Goal: Transaction & Acquisition: Obtain resource

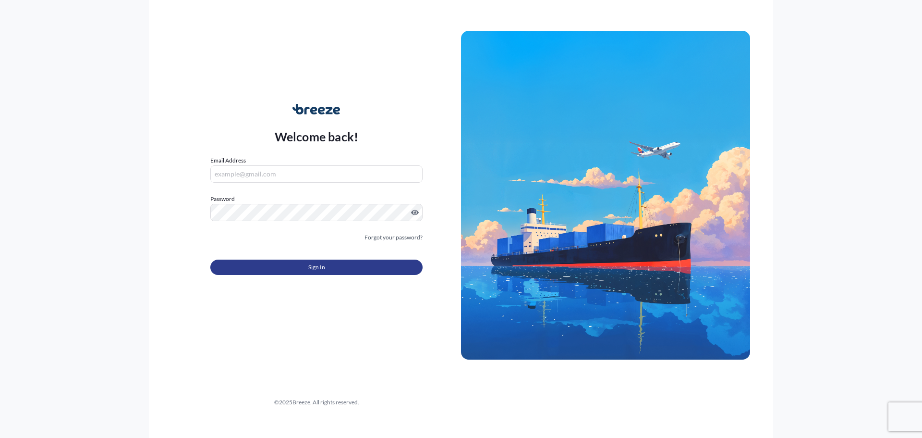
type input "[EMAIL_ADDRESS][DOMAIN_NAME]"
click at [301, 265] on button "Sign In" at bounding box center [316, 266] width 212 height 15
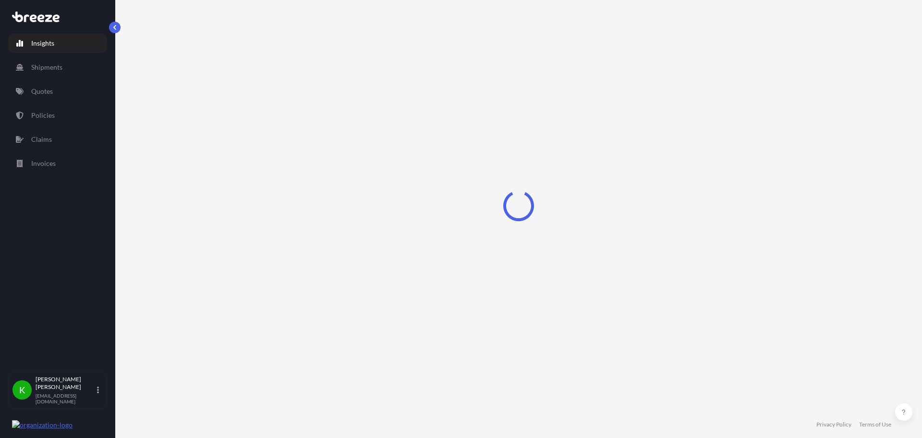
select select "2025"
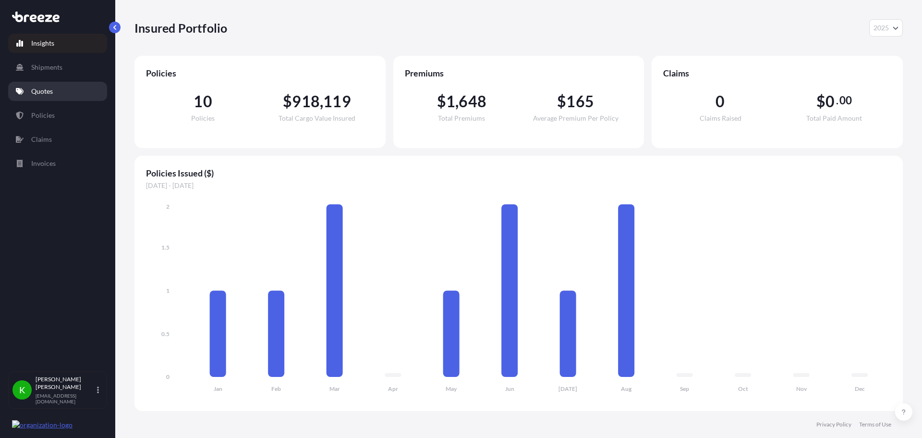
click at [29, 85] on link "Quotes" at bounding box center [57, 91] width 99 height 19
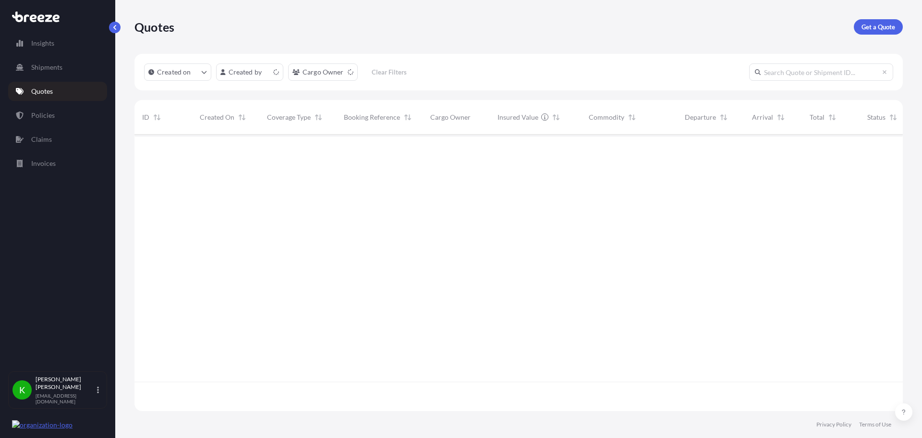
scroll to position [274, 762]
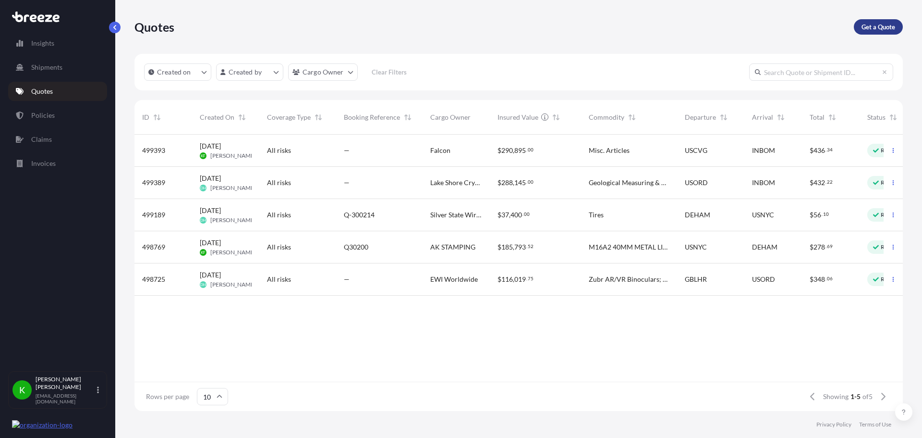
click at [878, 24] on p "Get a Quote" at bounding box center [879, 27] width 34 height 10
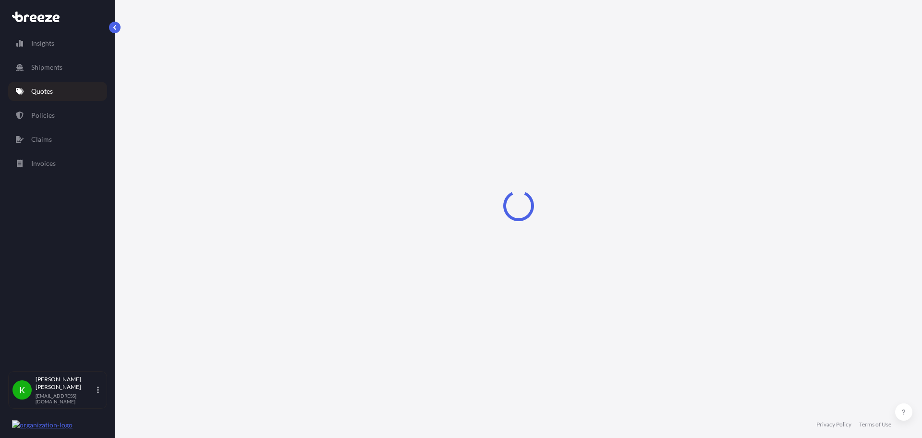
select select "Sea"
select select "1"
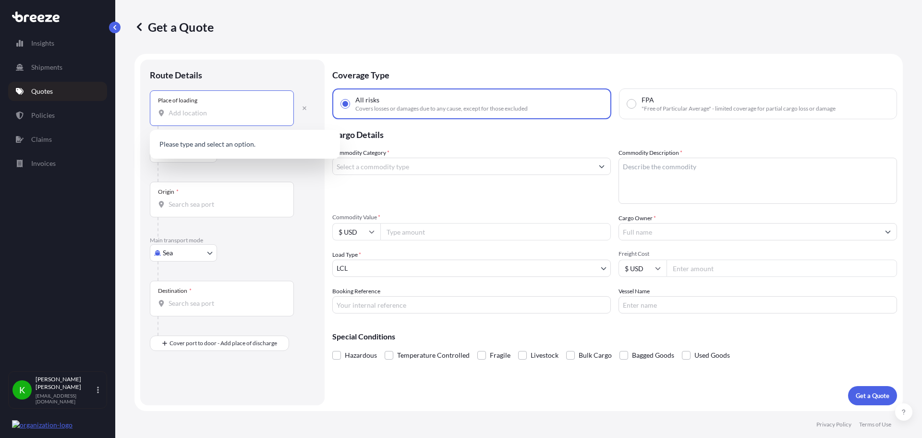
click at [185, 110] on input "Place of loading" at bounding box center [225, 113] width 113 height 10
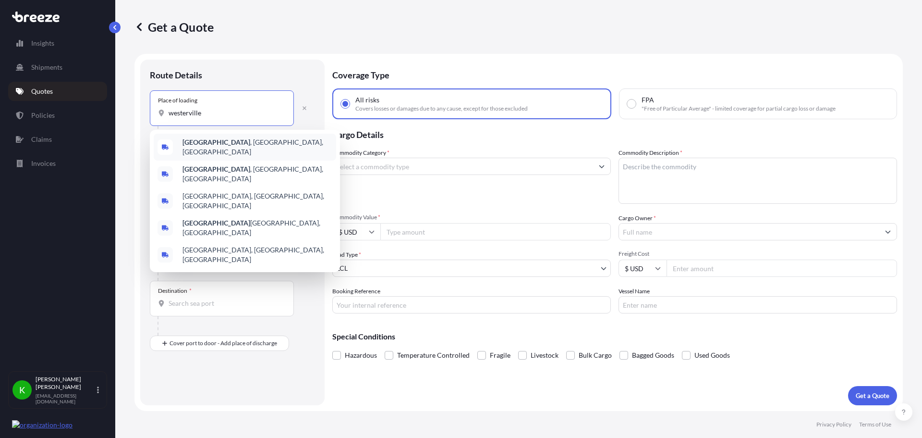
click at [220, 146] on span "[GEOGRAPHIC_DATA] , [GEOGRAPHIC_DATA], [GEOGRAPHIC_DATA]" at bounding box center [258, 146] width 150 height 19
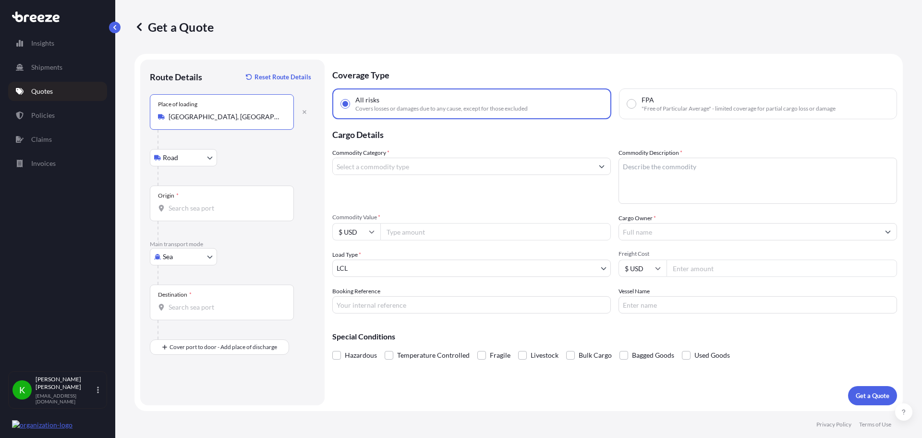
type input "[GEOGRAPHIC_DATA], [GEOGRAPHIC_DATA], [GEOGRAPHIC_DATA]"
click at [197, 209] on input "Origin *" at bounding box center [225, 208] width 113 height 10
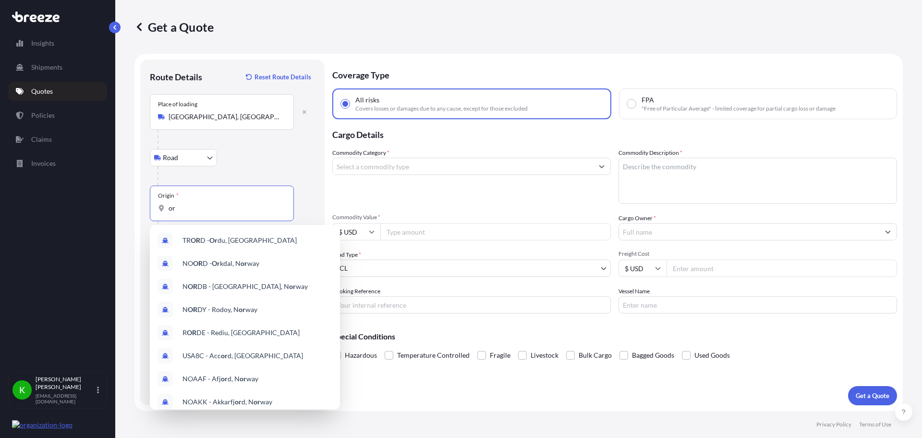
type input "o"
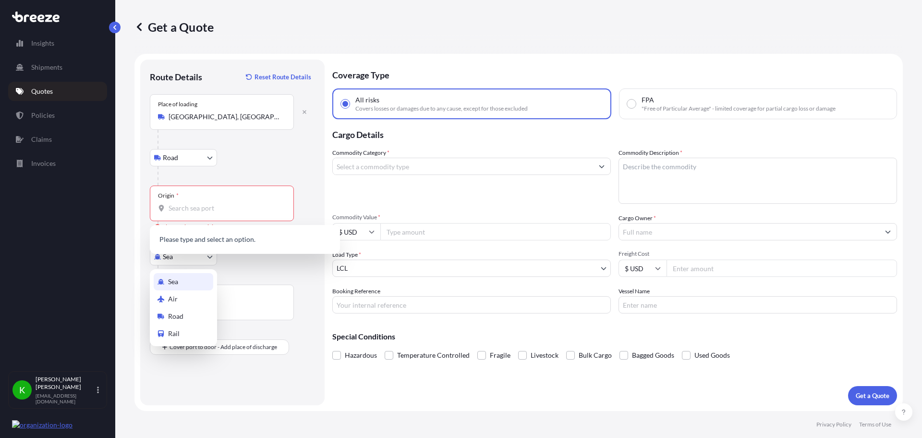
click at [203, 256] on body "0 options available. Insights Shipments Quotes Policies Claims Invoices K [PERS…" at bounding box center [461, 219] width 922 height 438
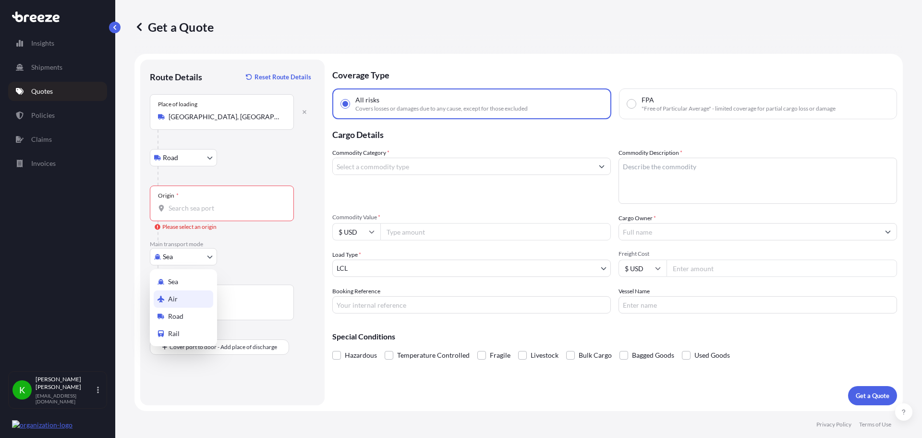
click at [183, 298] on div "Air" at bounding box center [184, 298] width 60 height 17
select select "Air"
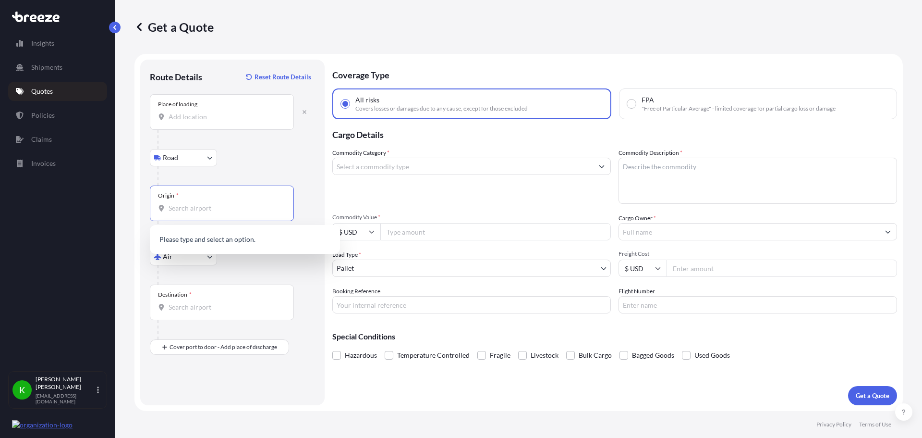
click at [206, 210] on input "Origin *" at bounding box center [225, 208] width 113 height 10
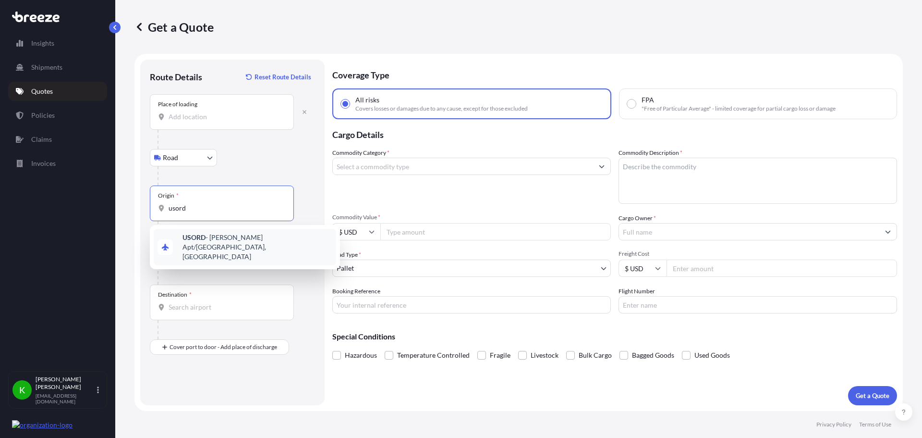
click at [247, 237] on span "USORD - [PERSON_NAME] Apt/[GEOGRAPHIC_DATA], [GEOGRAPHIC_DATA]" at bounding box center [258, 247] width 150 height 29
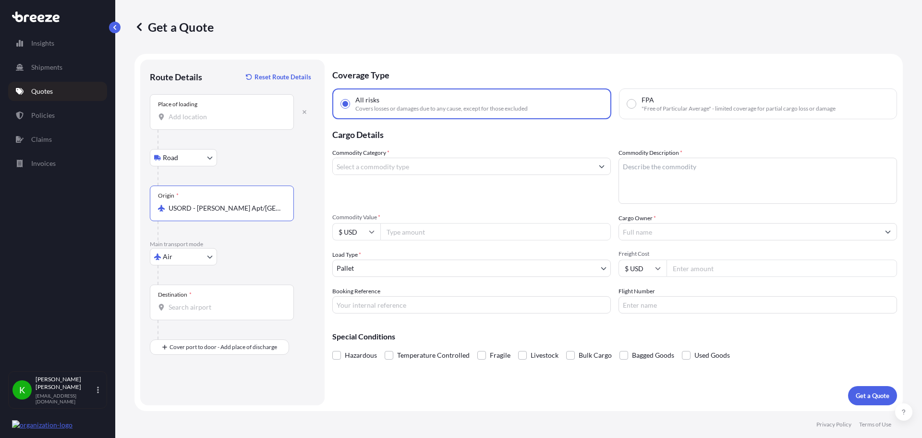
type input "USORD - [PERSON_NAME] Apt/[GEOGRAPHIC_DATA], [GEOGRAPHIC_DATA]"
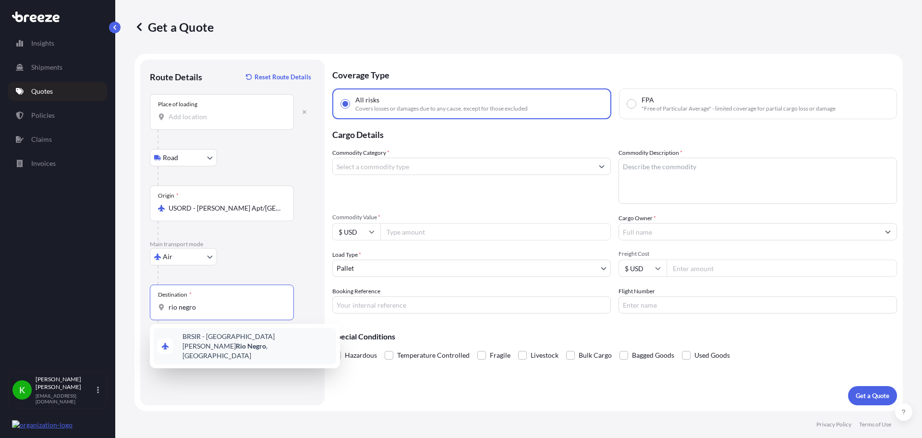
drag, startPoint x: 213, startPoint y: 307, endPoint x: 159, endPoint y: 301, distance: 54.6
click at [159, 301] on div "Destination * [GEOGRAPHIC_DATA]" at bounding box center [222, 302] width 144 height 36
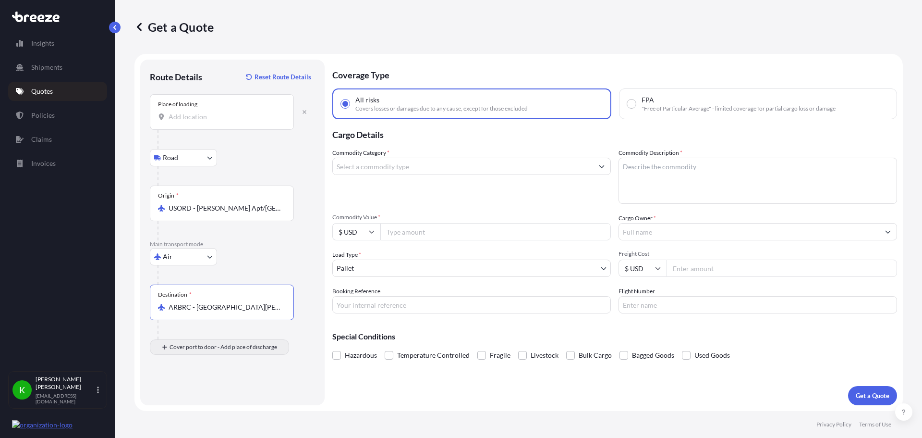
type input "ARBRC - [GEOGRAPHIC_DATA][PERSON_NAME], [GEOGRAPHIC_DATA]"
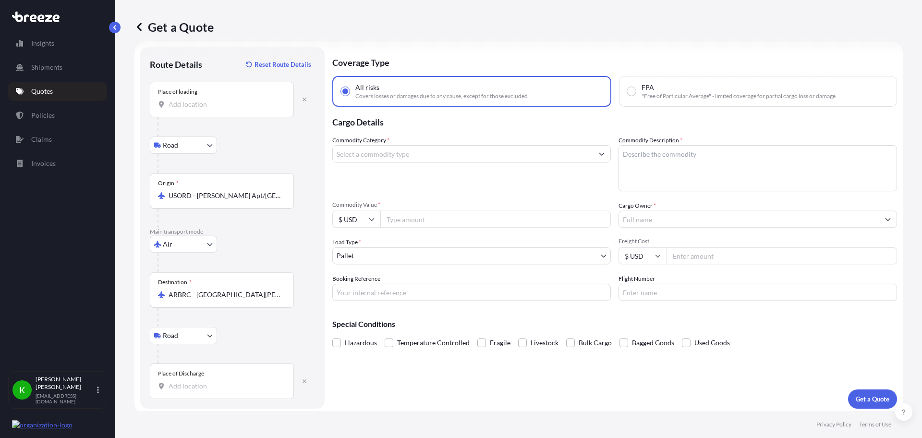
scroll to position [16, 0]
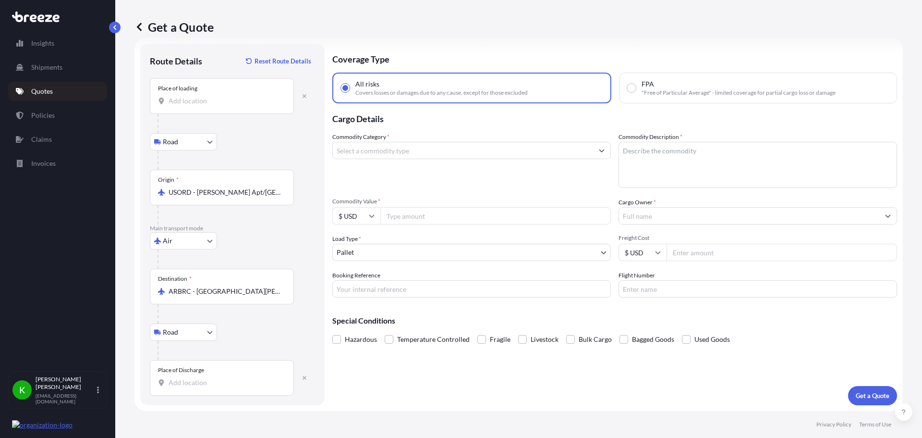
click at [198, 380] on input "Place of Discharge" at bounding box center [225, 383] width 113 height 10
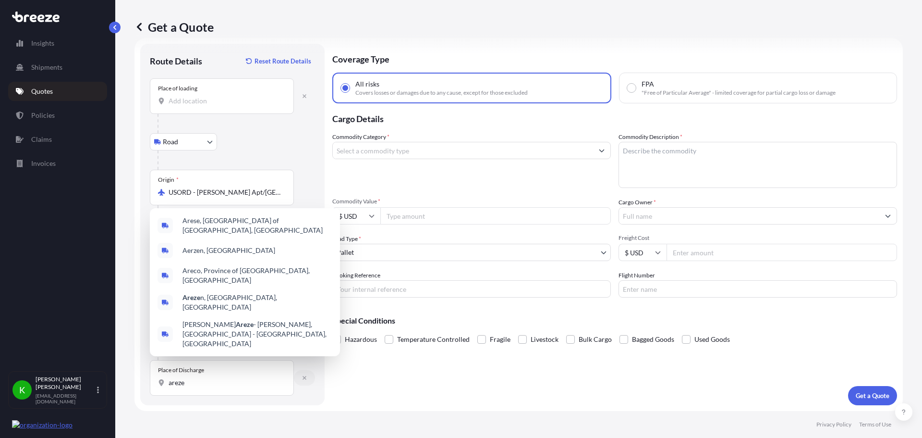
click at [303, 378] on icon "button" at bounding box center [305, 378] width 6 height 6
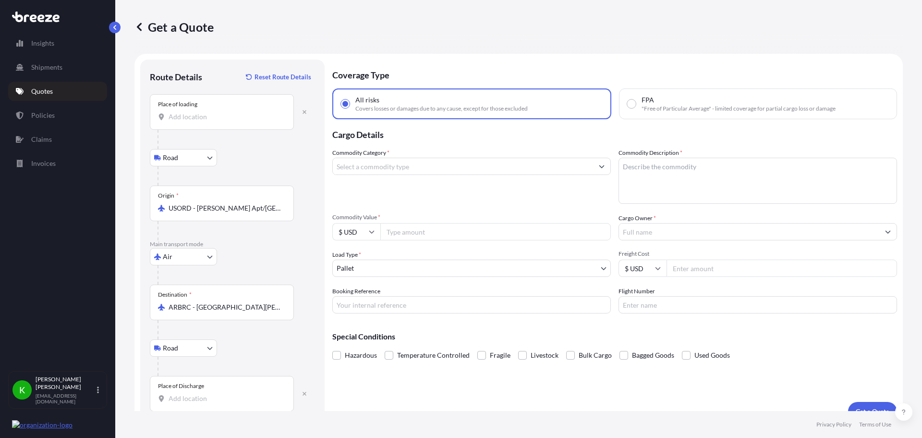
click at [217, 309] on input "ARBRC - [GEOGRAPHIC_DATA][PERSON_NAME], [GEOGRAPHIC_DATA]" at bounding box center [225, 307] width 113 height 10
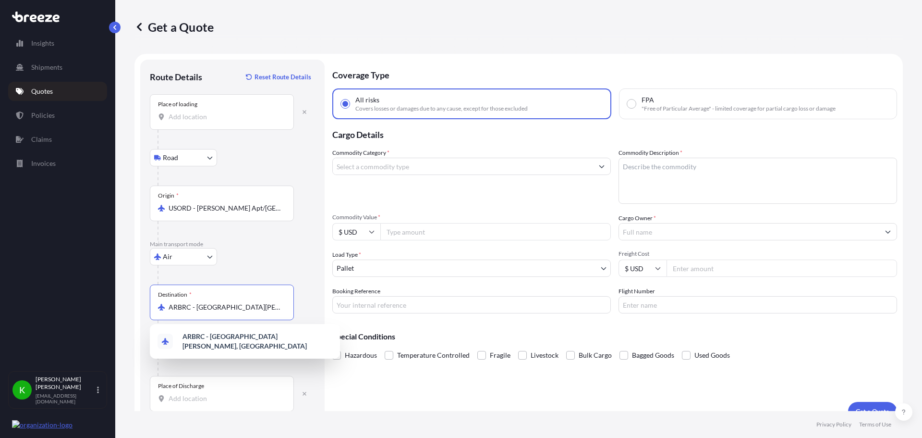
click at [233, 308] on input "ARBRC - [GEOGRAPHIC_DATA][PERSON_NAME], [GEOGRAPHIC_DATA]" at bounding box center [225, 307] width 113 height 10
click at [202, 404] on div "Place of Discharge" at bounding box center [222, 394] width 144 height 36
click at [202, 403] on input "Place of Discharge" at bounding box center [225, 398] width 113 height 10
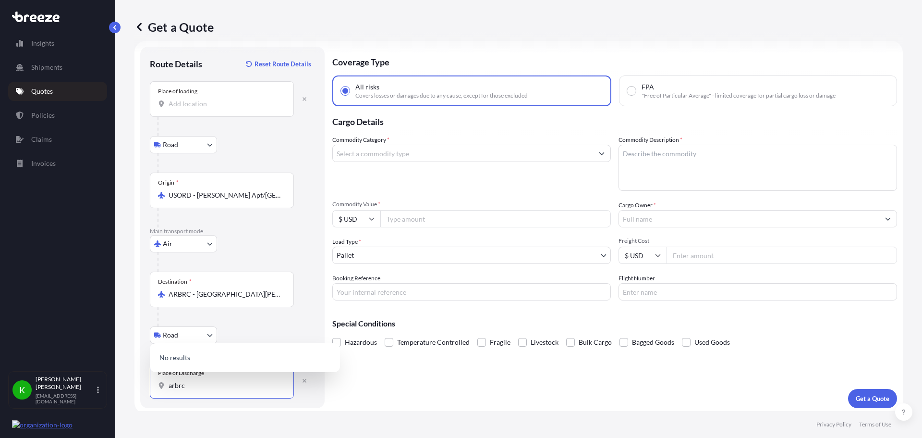
scroll to position [16, 0]
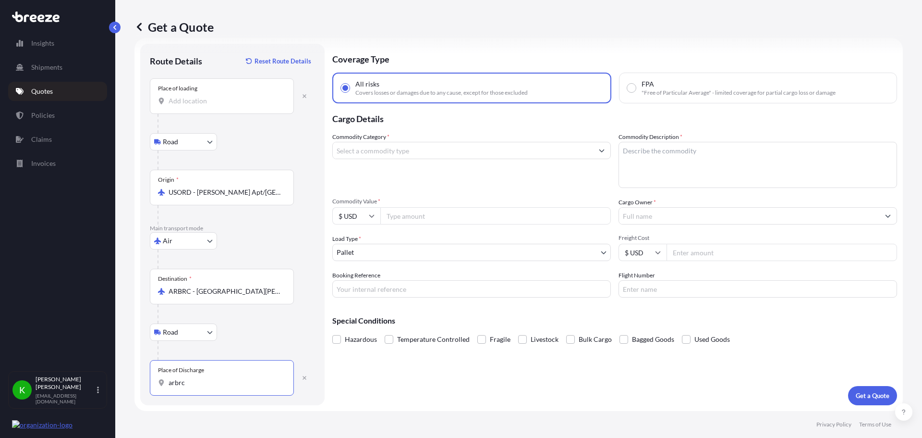
type input "arbrc"
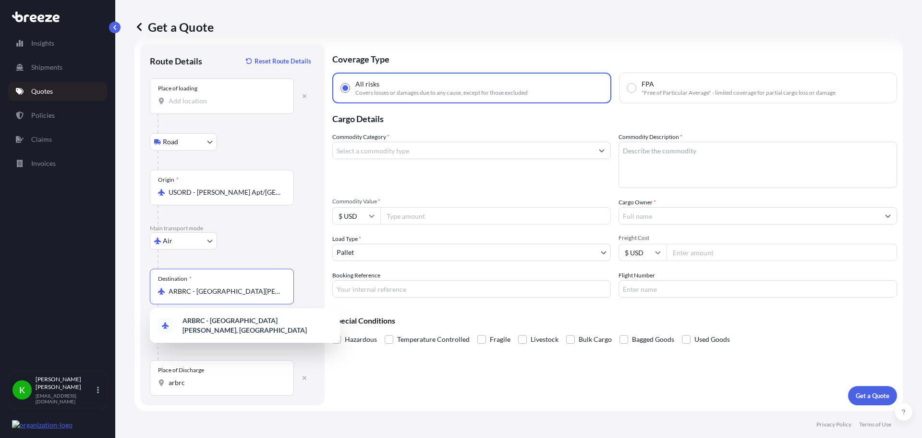
scroll to position [0, 15]
drag, startPoint x: 170, startPoint y: 290, endPoint x: 381, endPoint y: 288, distance: 211.4
click at [381, 288] on form "Route Details Reset Route Details Place of loading Road Road Rail Origin * USOR…" at bounding box center [519, 224] width 769 height 373
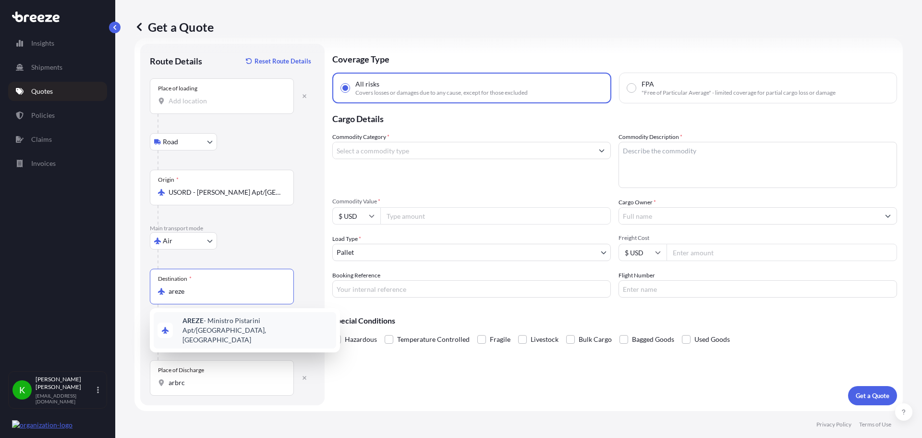
click at [220, 324] on span "AREZE - Ministro Pistarini Apt/[GEOGRAPHIC_DATA], [GEOGRAPHIC_DATA]" at bounding box center [258, 330] width 150 height 29
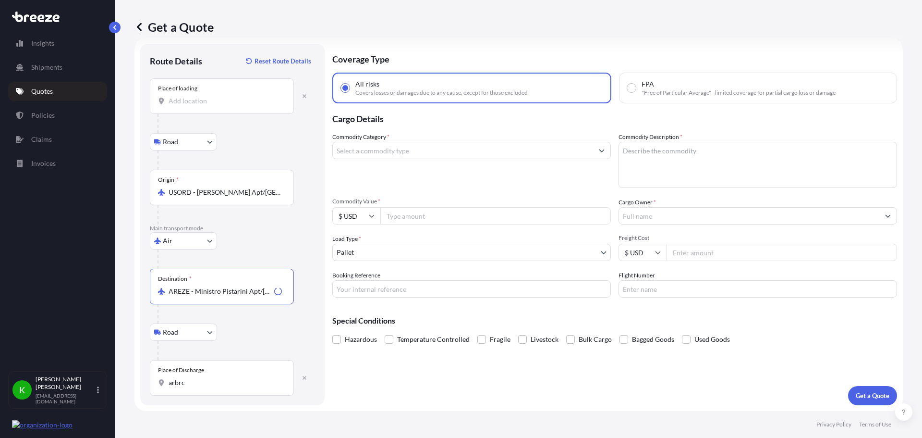
type input "AREZE - Ministro Pistarini Apt/[GEOGRAPHIC_DATA], [GEOGRAPHIC_DATA]"
drag, startPoint x: 184, startPoint y: 385, endPoint x: 196, endPoint y: 385, distance: 12.5
click at [184, 385] on input "arbrc" at bounding box center [225, 383] width 113 height 10
drag, startPoint x: 196, startPoint y: 385, endPoint x: 149, endPoint y: 388, distance: 47.2
click at [148, 388] on div "Route Details Reset Route Details Place of loading Road Road Rail Origin * USOR…" at bounding box center [232, 224] width 184 height 361
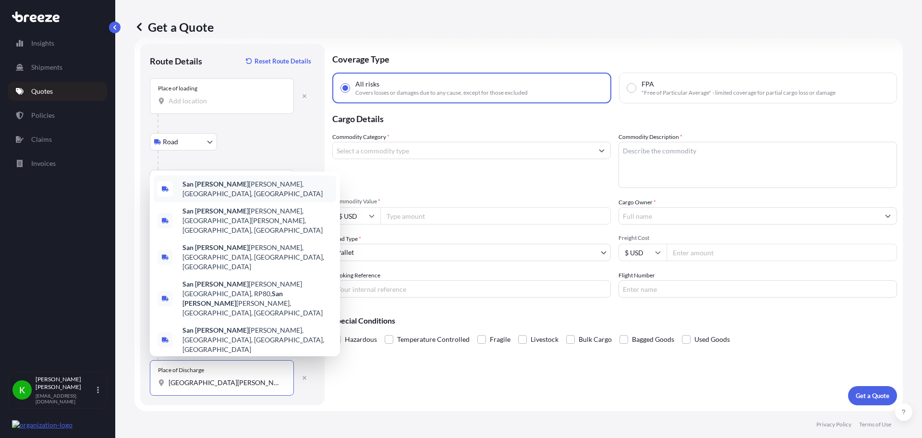
click at [203, 188] on b "San [PERSON_NAME]" at bounding box center [216, 184] width 66 height 8
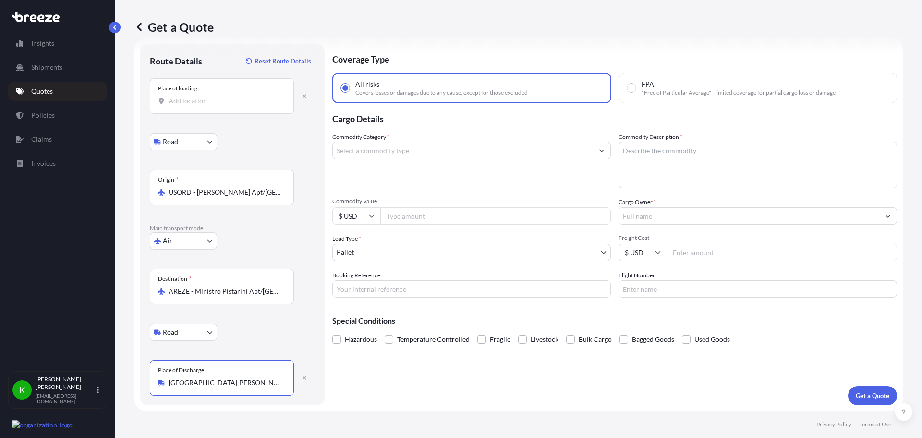
type input "[GEOGRAPHIC_DATA][PERSON_NAME], [GEOGRAPHIC_DATA], [GEOGRAPHIC_DATA]"
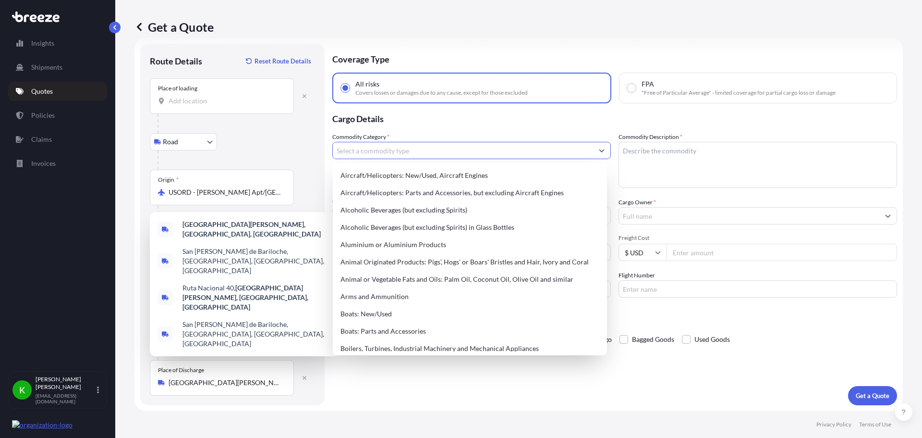
click at [599, 151] on icon "Show suggestions" at bounding box center [602, 150] width 6 height 6
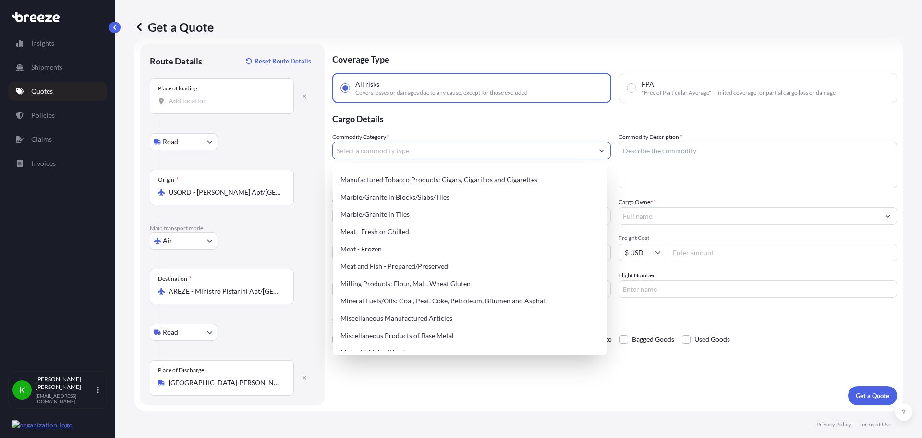
scroll to position [1249, 0]
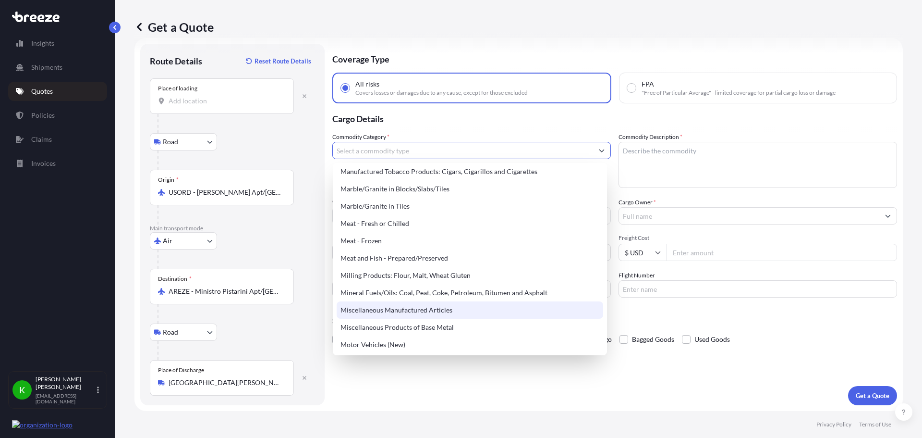
click at [422, 311] on div "Miscellaneous Manufactured Articles" at bounding box center [470, 309] width 267 height 17
type input "Miscellaneous Manufactured Articles"
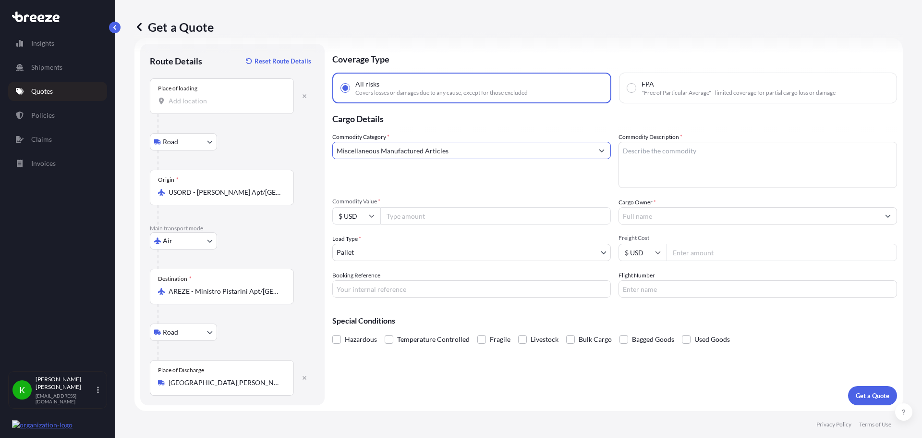
click at [676, 152] on textarea "Commodity Description *" at bounding box center [758, 165] width 279 height 46
type textarea "Lab Equipment"
click at [415, 212] on input "Commodity Value *" at bounding box center [496, 215] width 231 height 17
type input "288597"
click at [651, 210] on input "Cargo Owner *" at bounding box center [749, 215] width 260 height 17
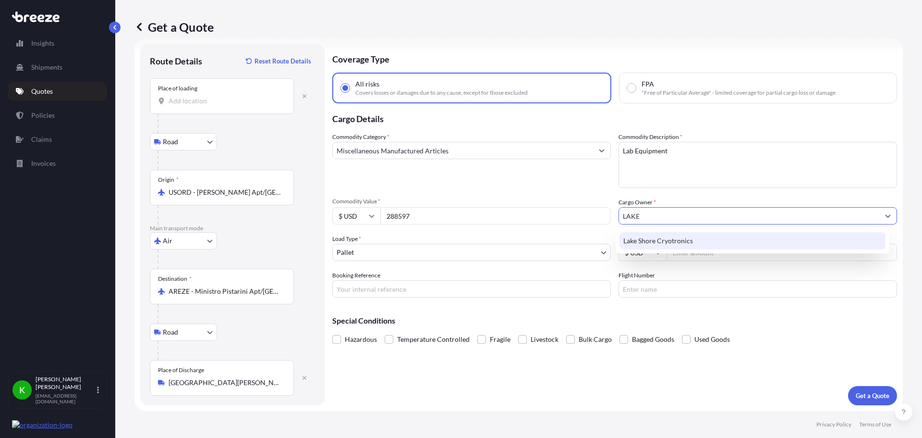
click at [679, 240] on span "Lake Shore Cryotronics" at bounding box center [659, 241] width 70 height 10
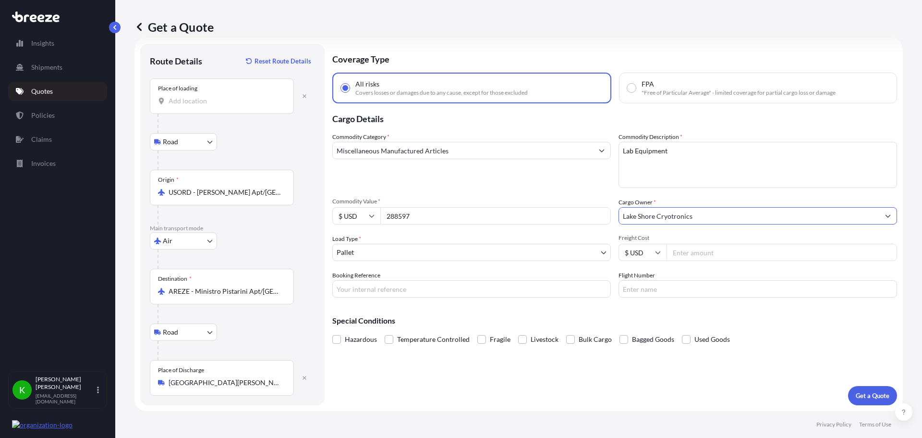
type input "Lake Shore Cryotronics"
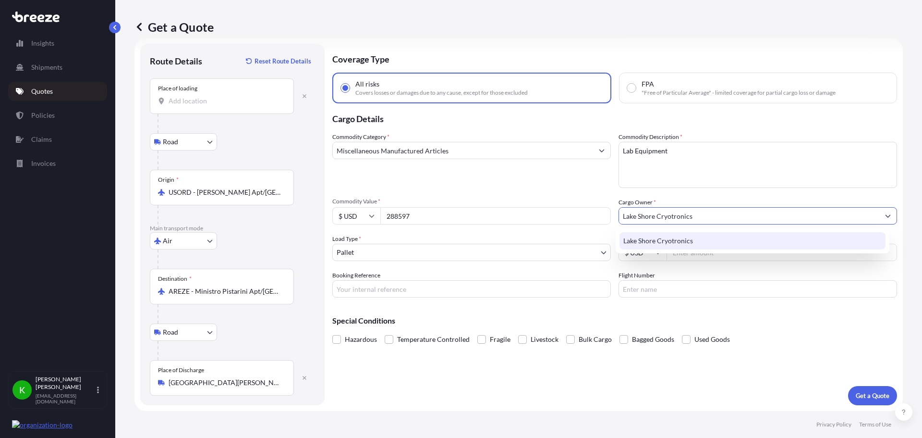
click at [685, 240] on span "Lake Shore Cryotronics" at bounding box center [659, 241] width 70 height 10
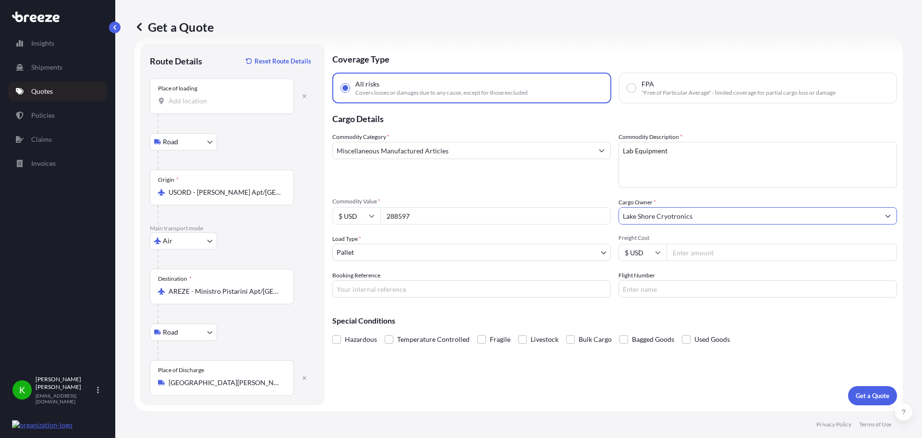
click at [741, 256] on input "Freight Cost" at bounding box center [782, 252] width 231 height 17
type input "10668.73"
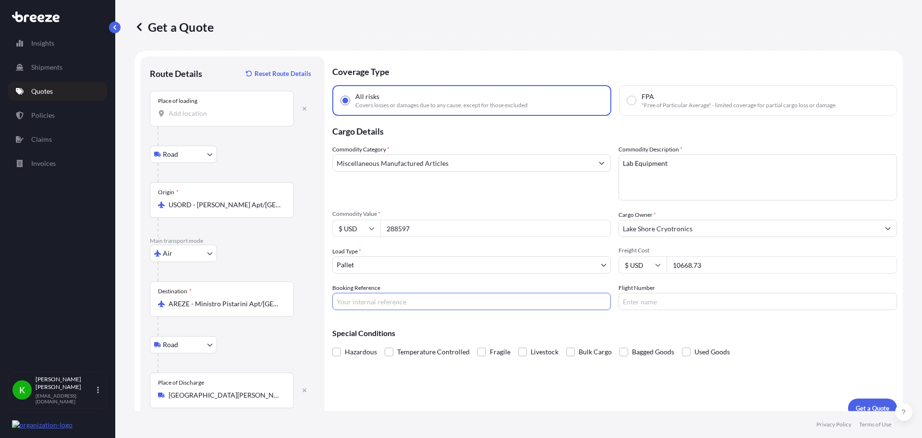
scroll to position [0, 0]
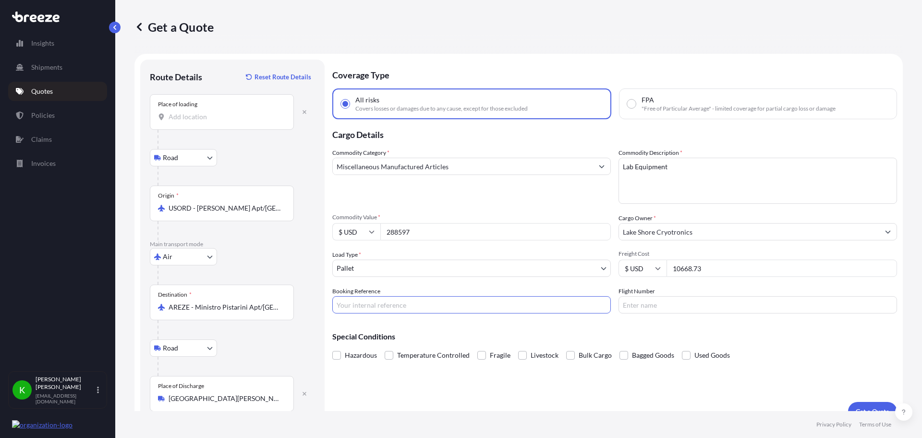
click at [182, 120] on input "Place of loading" at bounding box center [225, 117] width 113 height 10
drag, startPoint x: 196, startPoint y: 119, endPoint x: 190, endPoint y: 110, distance: 10.8
click at [196, 116] on input "Place of loading" at bounding box center [225, 117] width 113 height 10
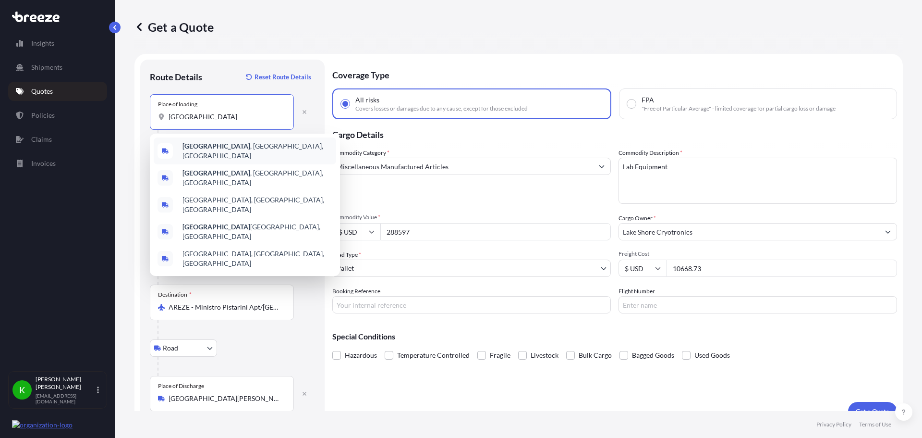
click at [205, 143] on div "[GEOGRAPHIC_DATA] , [GEOGRAPHIC_DATA], [GEOGRAPHIC_DATA]" at bounding box center [245, 150] width 183 height 27
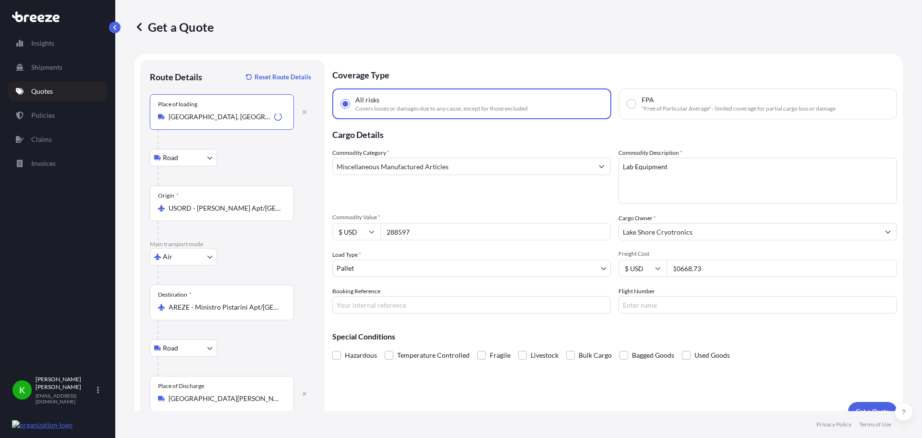
type input "[GEOGRAPHIC_DATA], [GEOGRAPHIC_DATA], [GEOGRAPHIC_DATA]"
click at [284, 150] on div "Road Road Rail" at bounding box center [232, 157] width 165 height 17
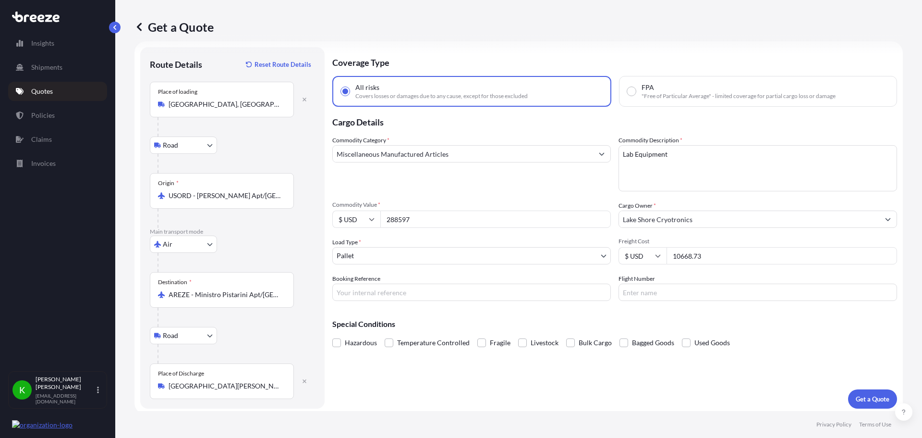
scroll to position [16, 0]
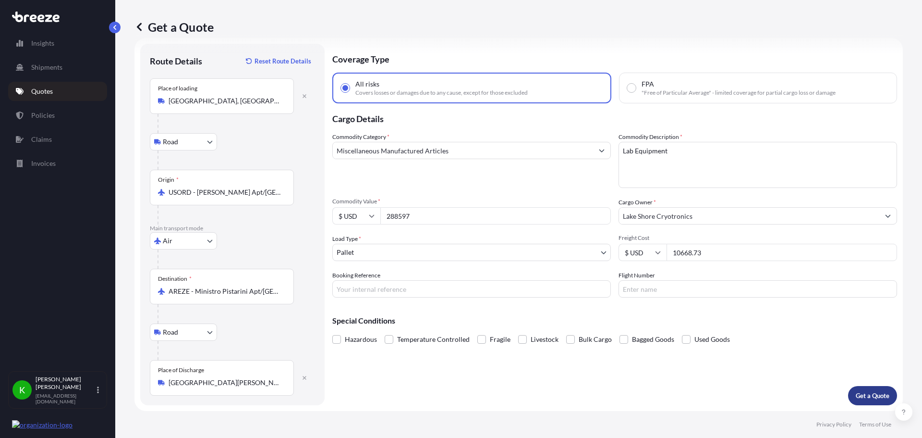
click at [861, 391] on p "Get a Quote" at bounding box center [873, 396] width 34 height 10
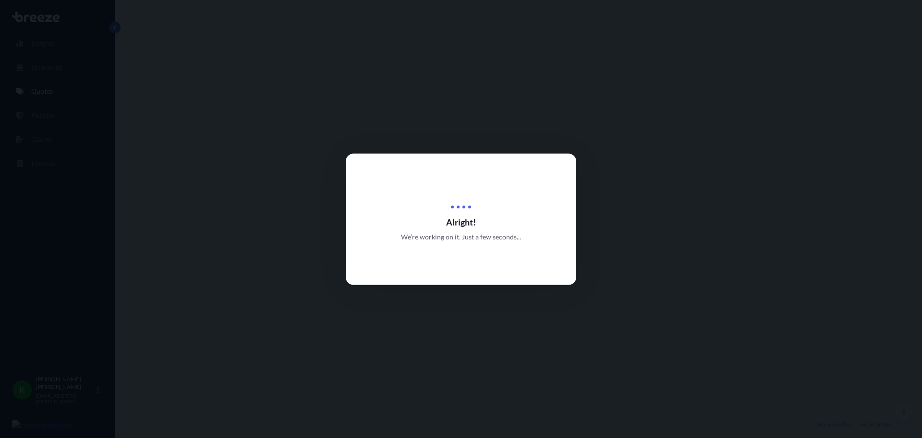
select select "Road"
select select "Air"
select select "Road"
select select "1"
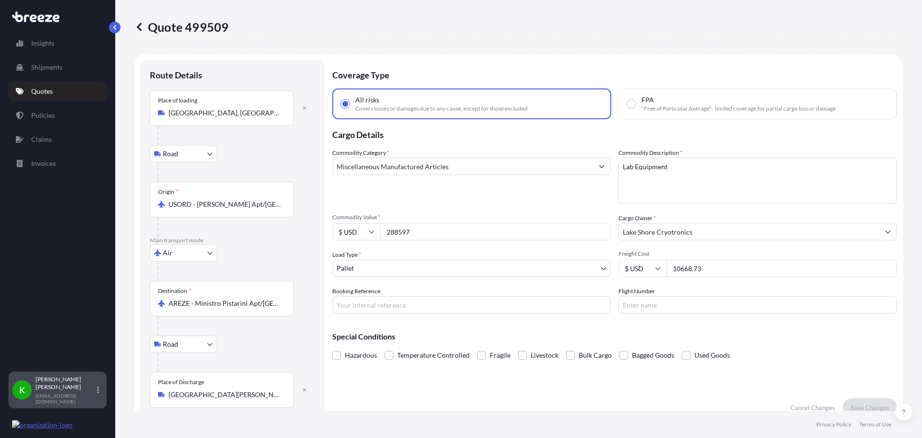
click at [51, 390] on p "[PERSON_NAME]" at bounding box center [66, 382] width 60 height 15
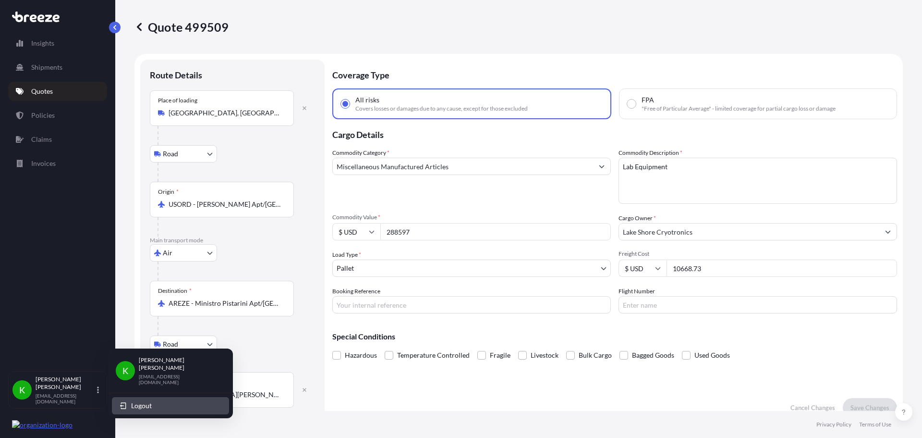
click at [141, 401] on span "Logout" at bounding box center [141, 406] width 21 height 10
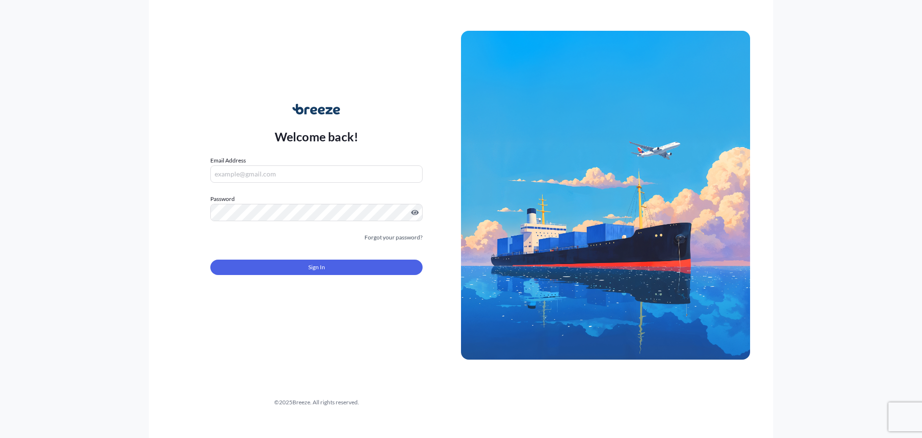
type input "[EMAIL_ADDRESS][DOMAIN_NAME]"
